Goal: Information Seeking & Learning: Learn about a topic

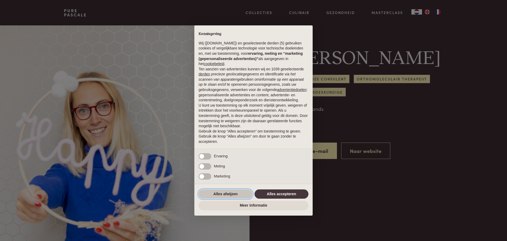
click at [228, 193] on button "Alles afwijzen" at bounding box center [226, 194] width 54 height 10
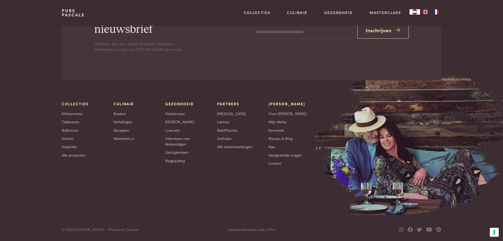
scroll to position [727, 0]
click at [284, 112] on link "Over [PERSON_NAME]" at bounding box center [287, 113] width 38 height 6
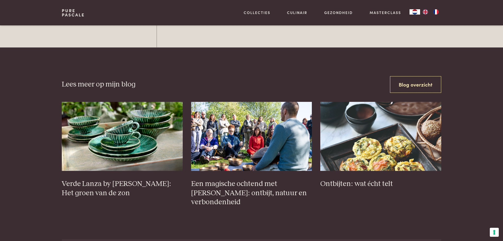
scroll to position [2059, 0]
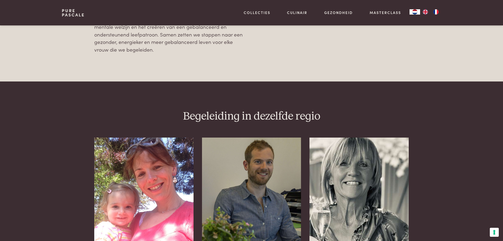
scroll to position [449, 0]
